Goal: Information Seeking & Learning: Find specific fact

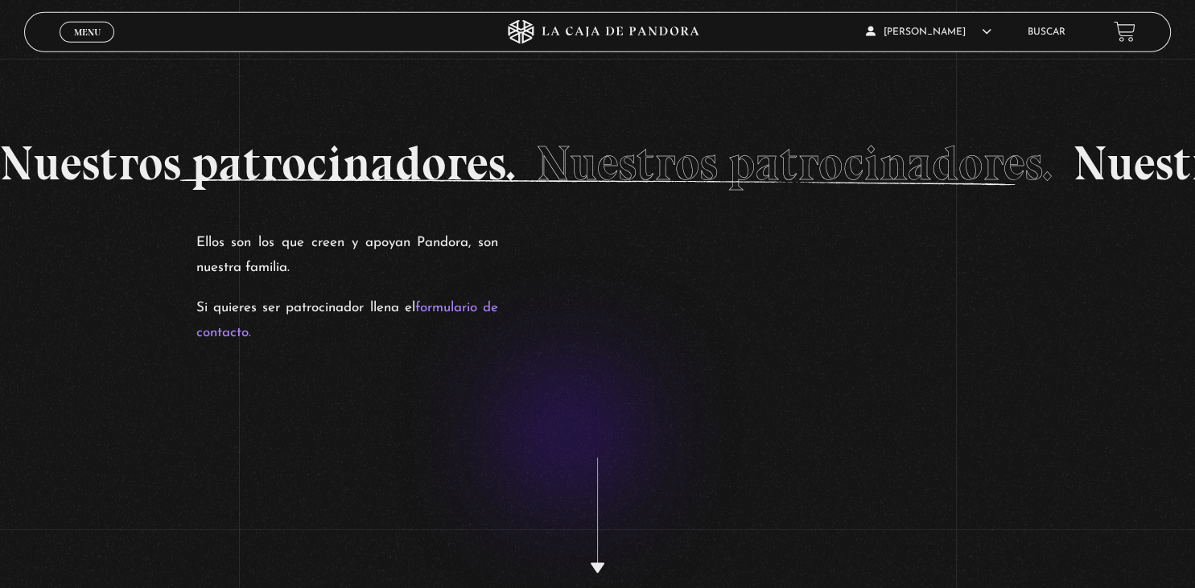
scroll to position [2858, 0]
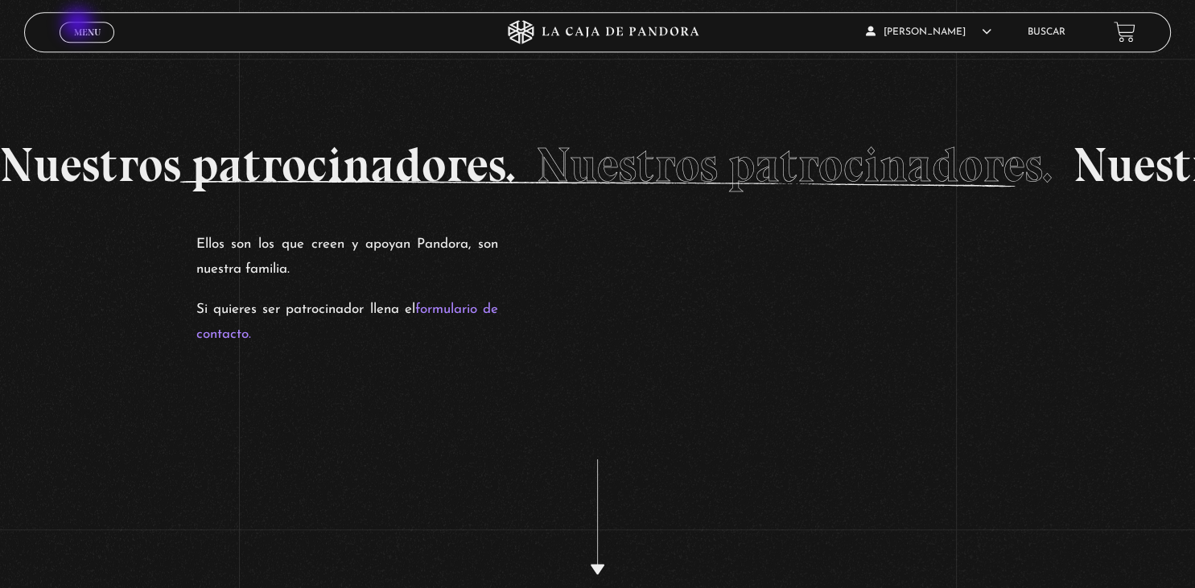
click at [80, 25] on link "Menu Cerrar" at bounding box center [87, 32] width 55 height 21
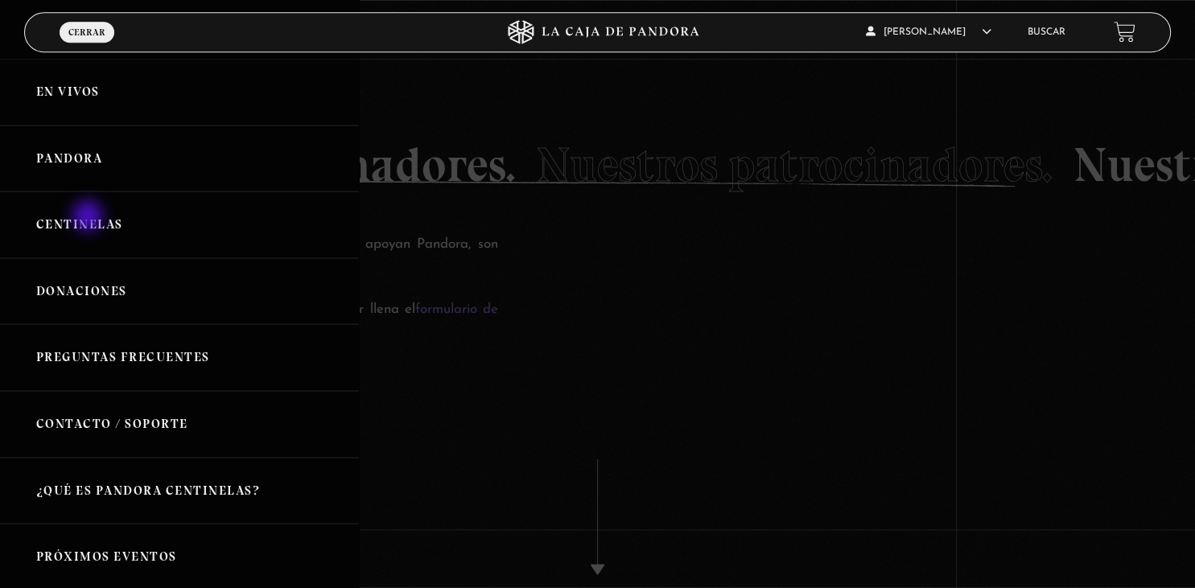
click at [89, 217] on link "Centinelas" at bounding box center [179, 225] width 359 height 67
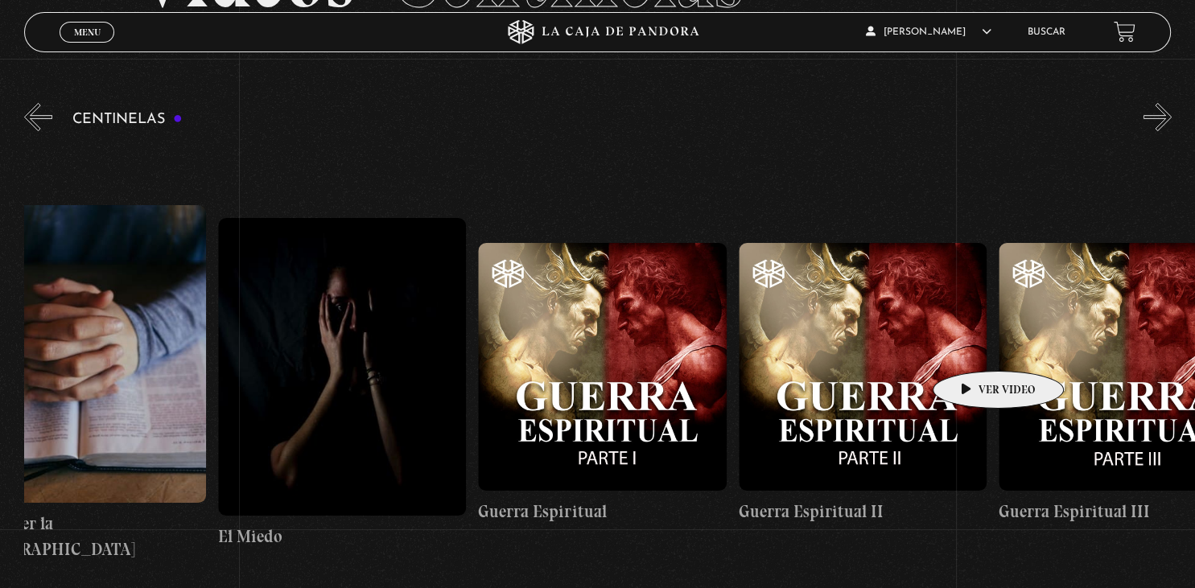
scroll to position [0, 25318]
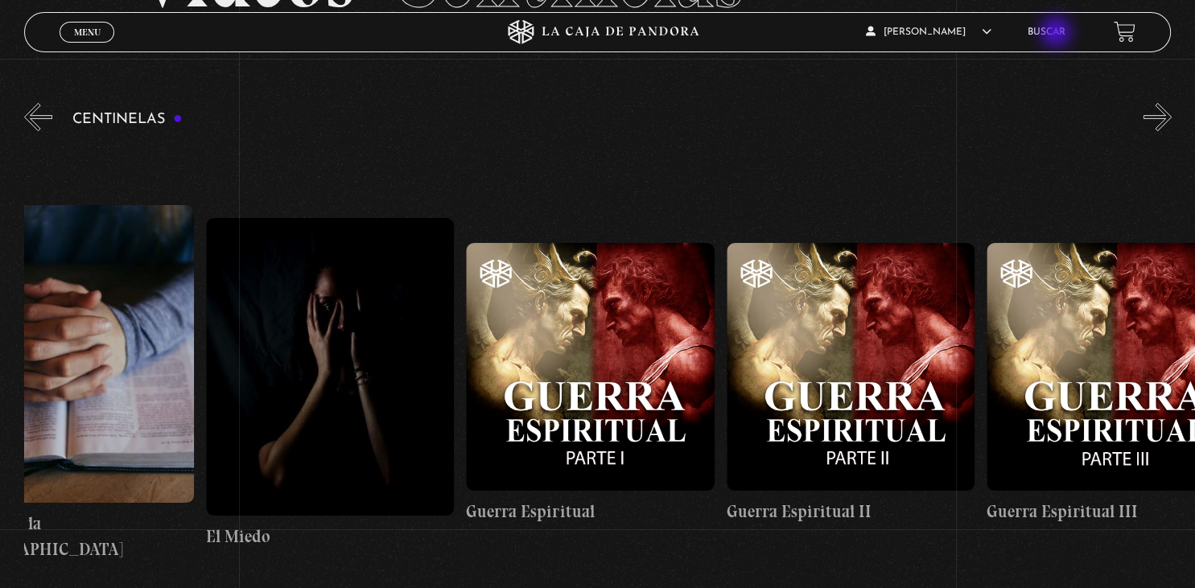
click at [1057, 34] on link "Buscar" at bounding box center [1047, 32] width 38 height 10
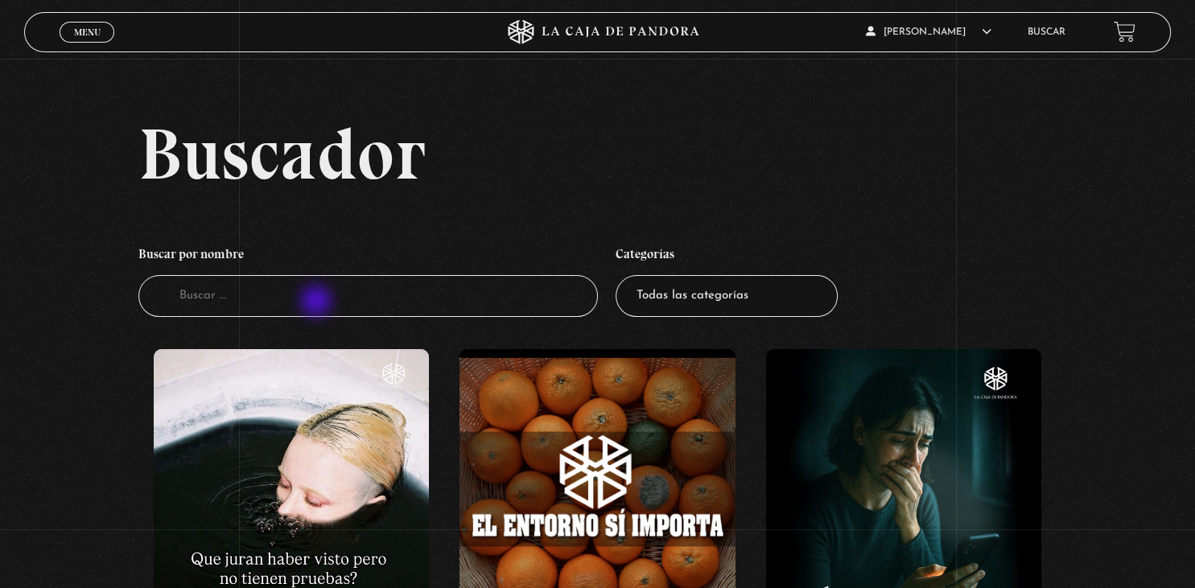
click at [318, 303] on input "Buscador" at bounding box center [367, 296] width 459 height 43
type input "clarivid"
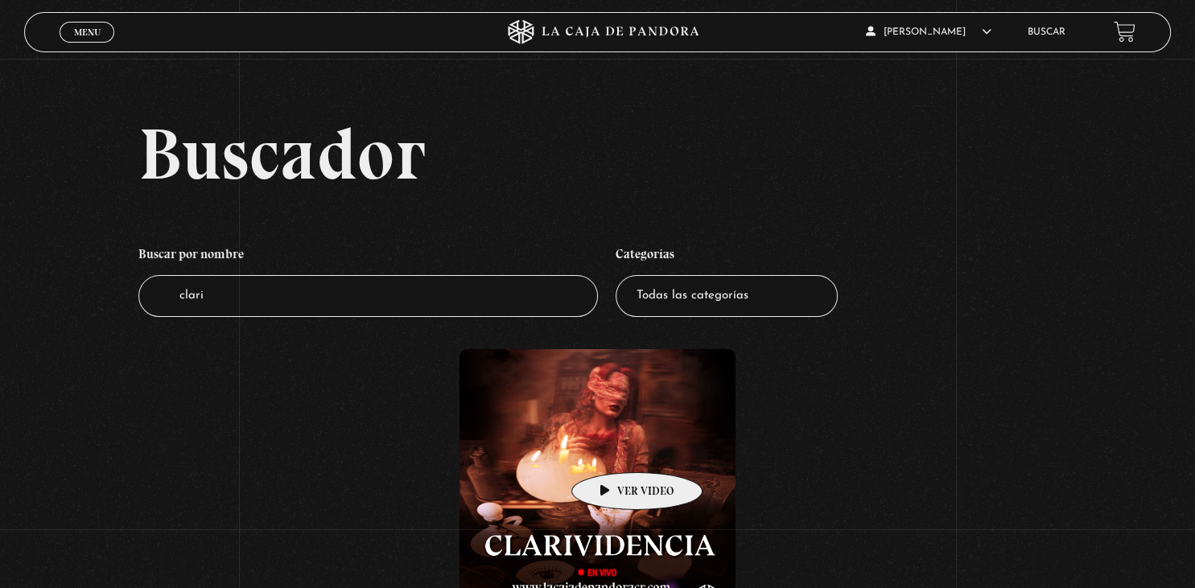
click at [612, 449] on figure at bounding box center [597, 486] width 275 height 275
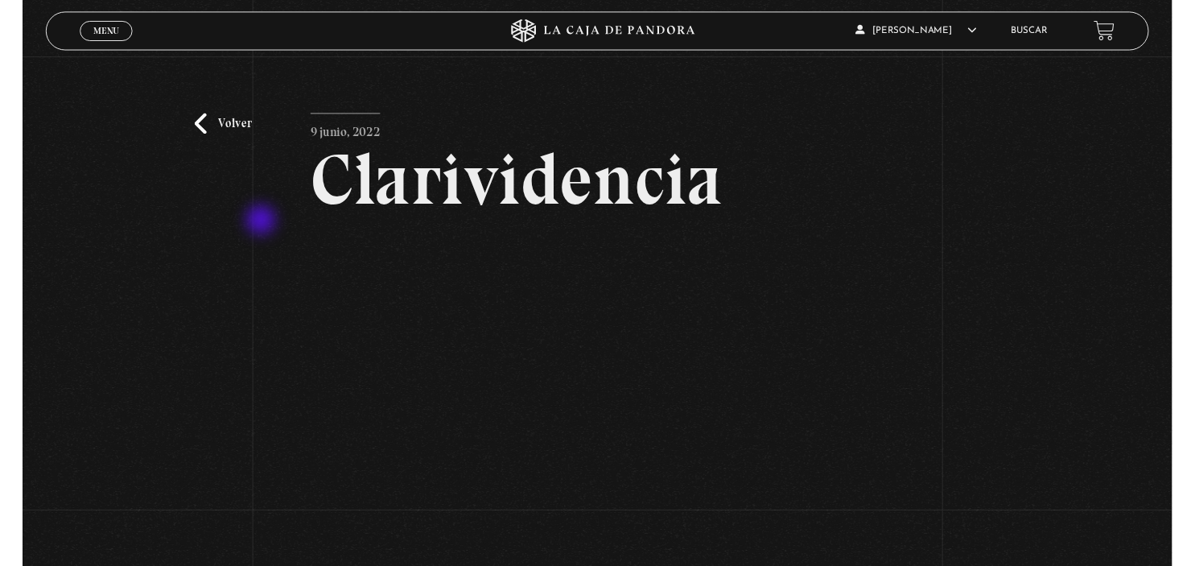
scroll to position [74, 0]
